Goal: Obtain resource: Obtain resource

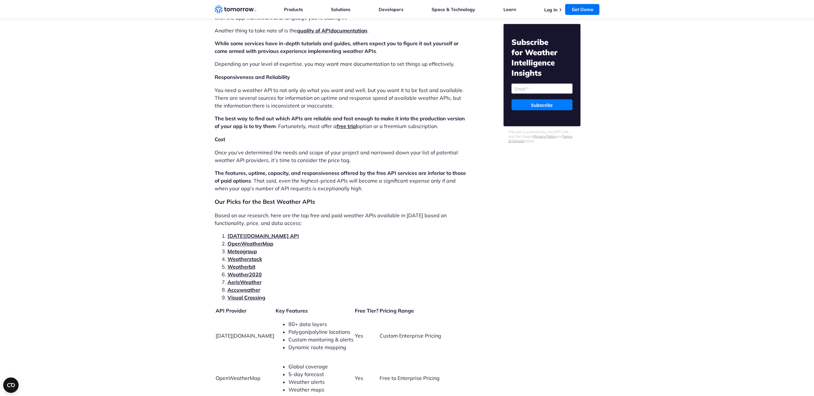
scroll to position [1219, 0]
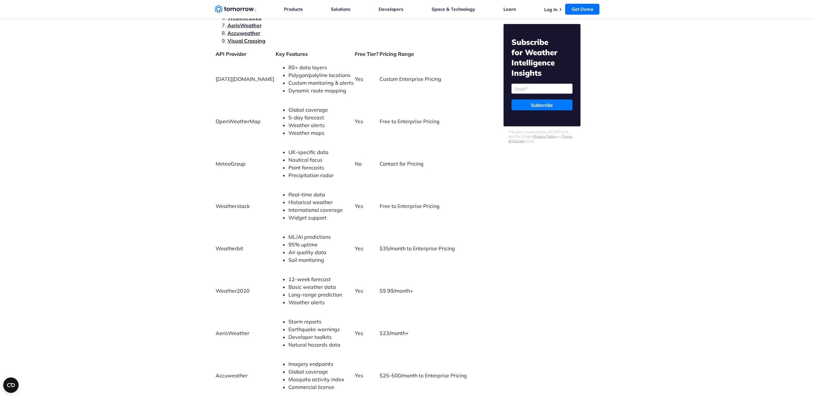
scroll to position [1348, 0]
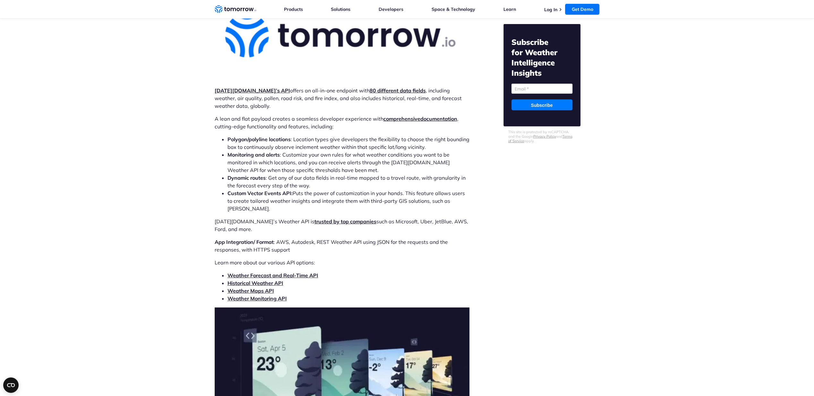
scroll to position [1998, 0]
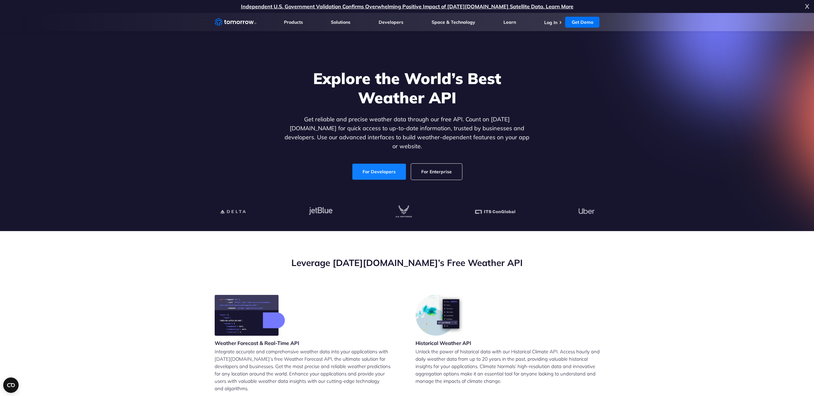
click at [377, 164] on link "For Developers" at bounding box center [379, 172] width 54 height 16
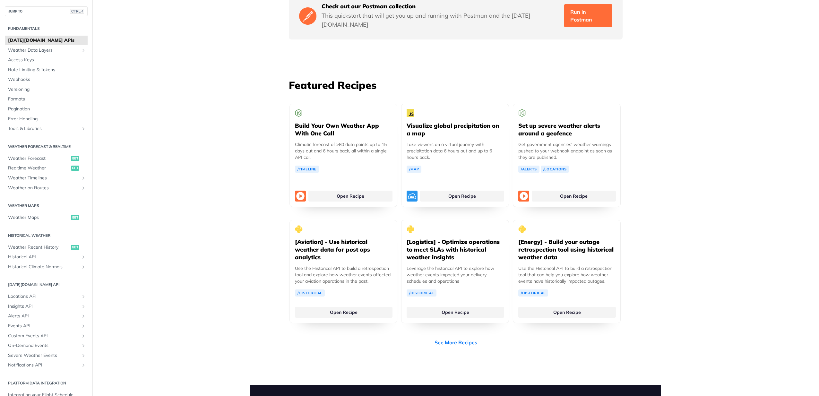
scroll to position [1155, 0]
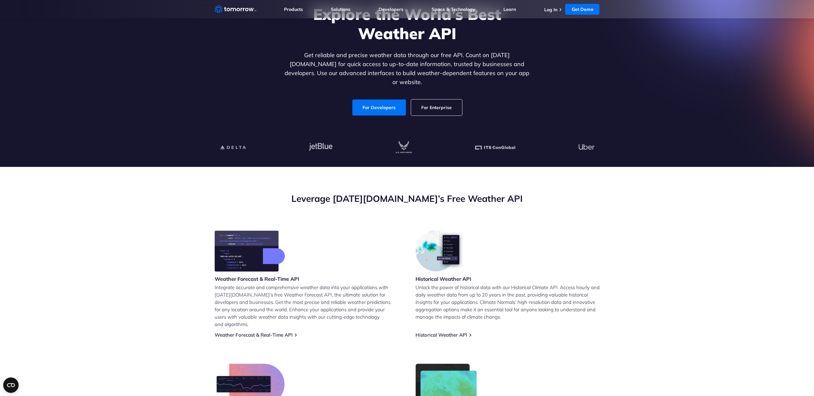
scroll to position [96, 0]
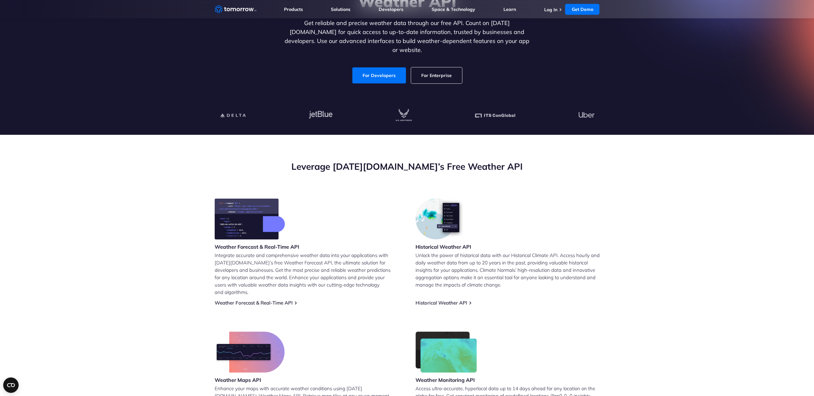
scroll to position [64, 0]
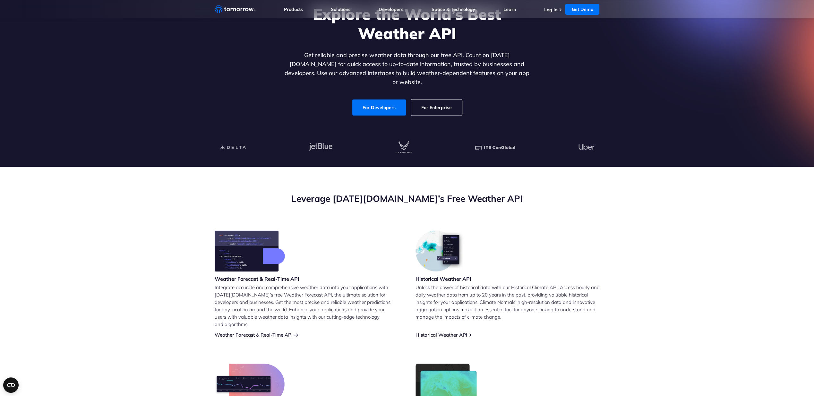
click at [247, 332] on link "Weather Forecast & Real-Time API" at bounding box center [254, 335] width 78 height 6
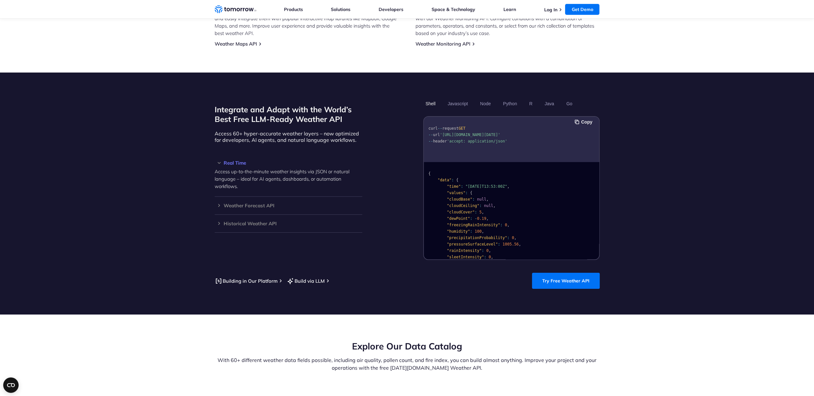
scroll to position [513, 0]
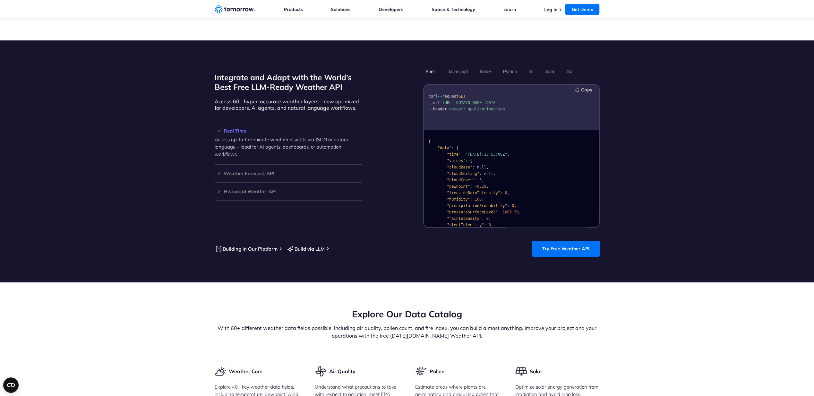
click at [587, 86] on button "Copy" at bounding box center [585, 89] width 20 height 7
